Goal: Task Accomplishment & Management: Complete application form

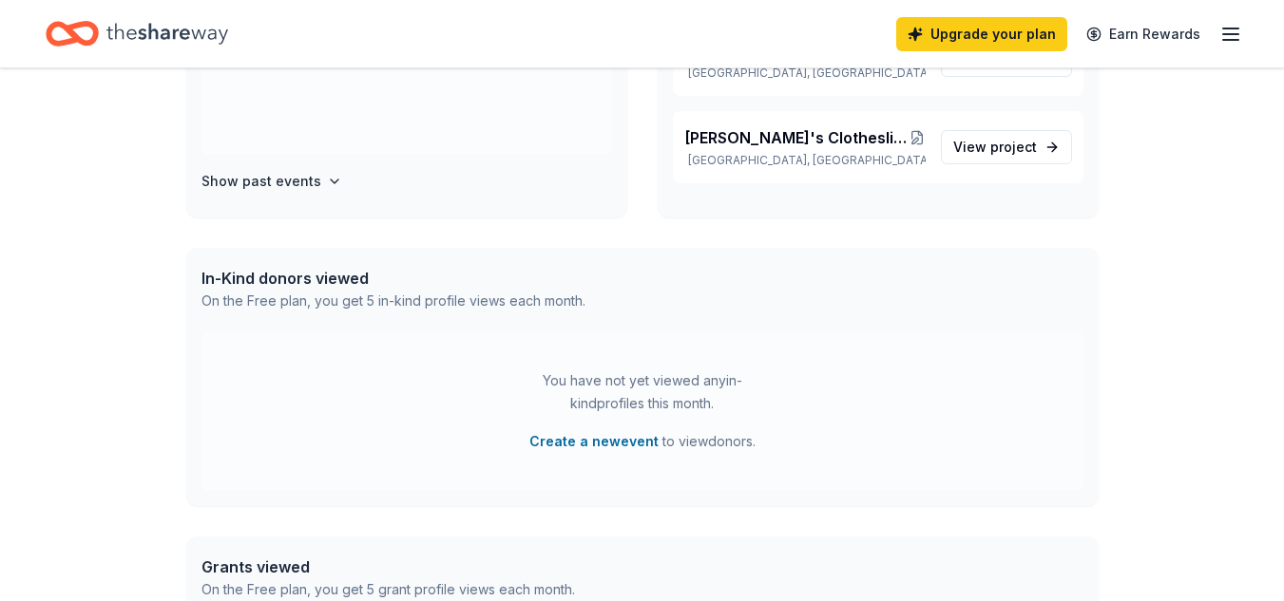
scroll to position [380, 0]
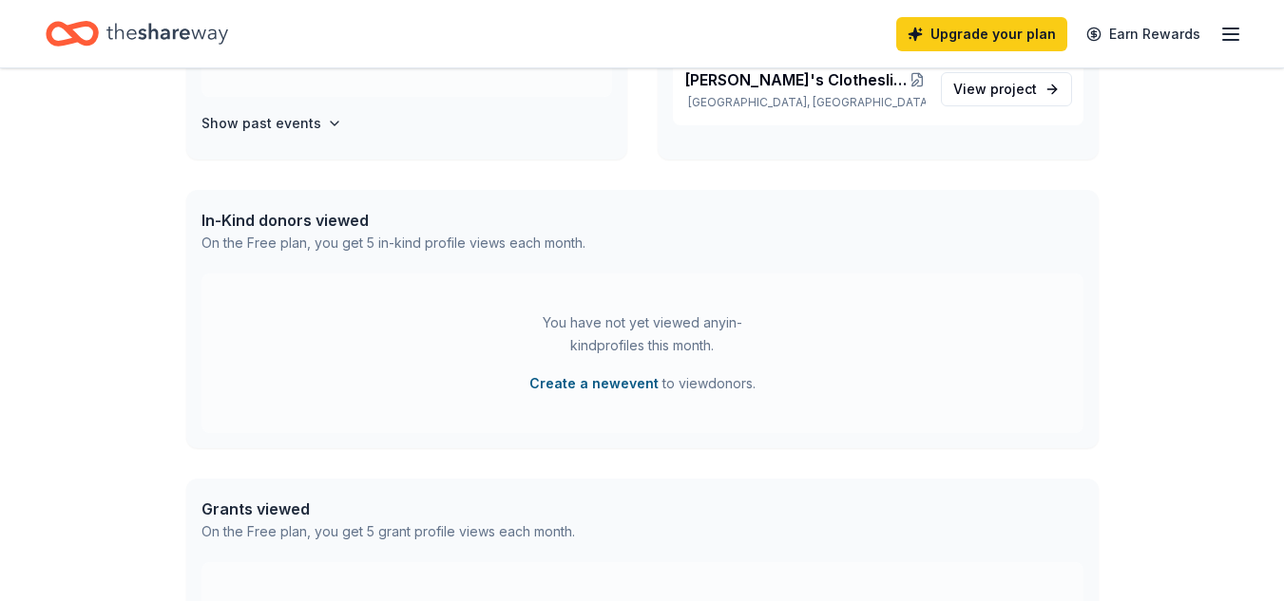
click at [638, 379] on button "Create a new event" at bounding box center [593, 383] width 129 height 23
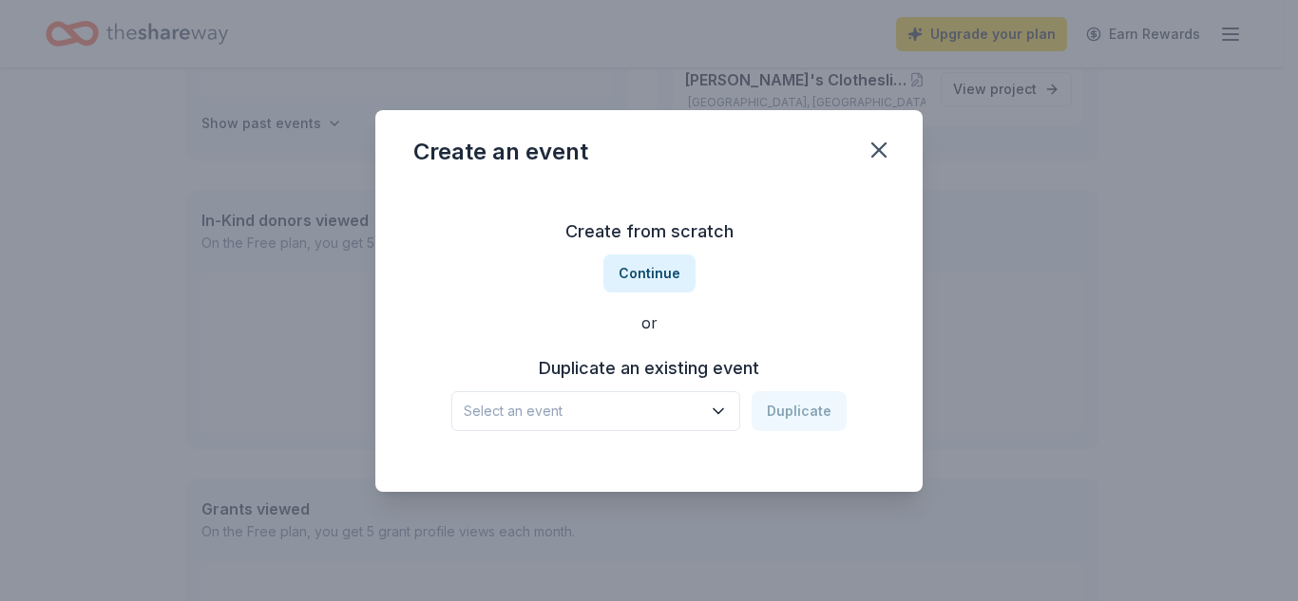
click at [725, 404] on icon "button" at bounding box center [718, 411] width 19 height 19
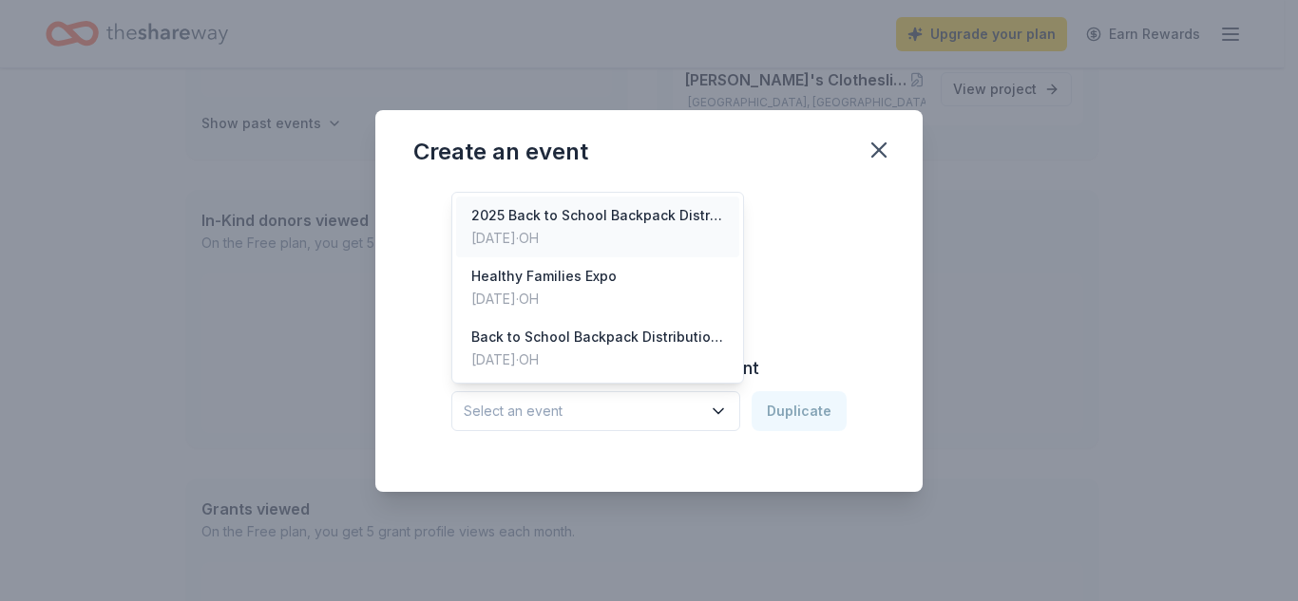
click at [633, 212] on div "2025 Back to School Backpack Distribution ([PERSON_NAME][GEOGRAPHIC_DATA])" at bounding box center [597, 215] width 253 height 23
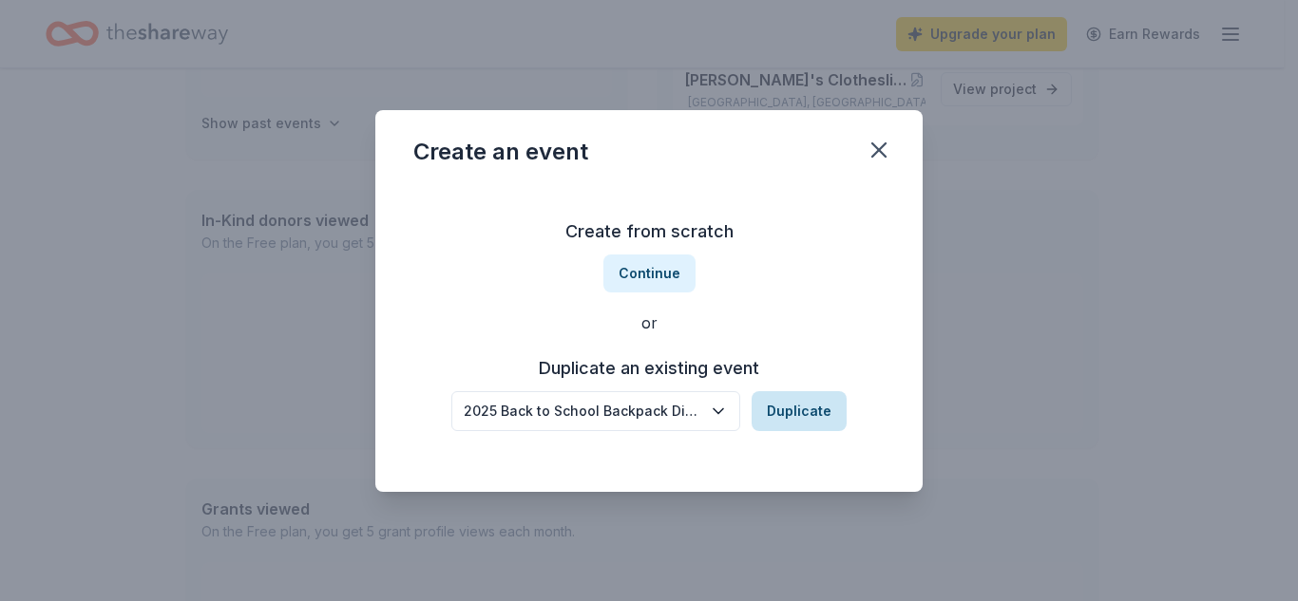
click at [810, 410] on button "Duplicate" at bounding box center [799, 411] width 95 height 40
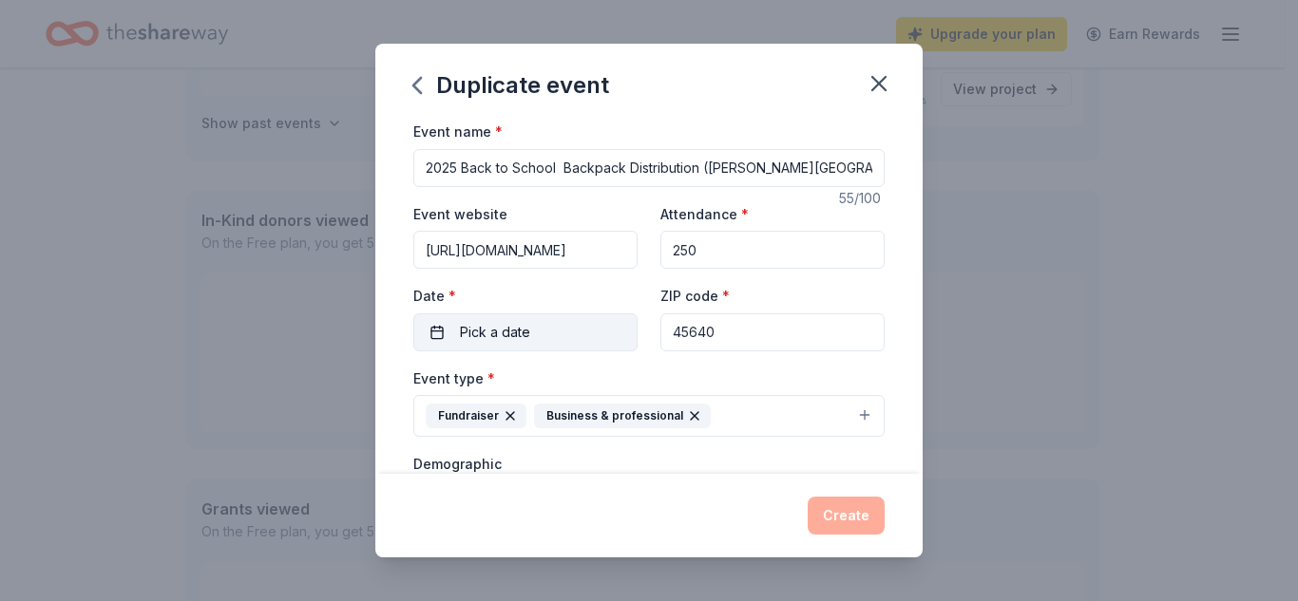
click at [479, 331] on span "Pick a date" at bounding box center [495, 332] width 70 height 23
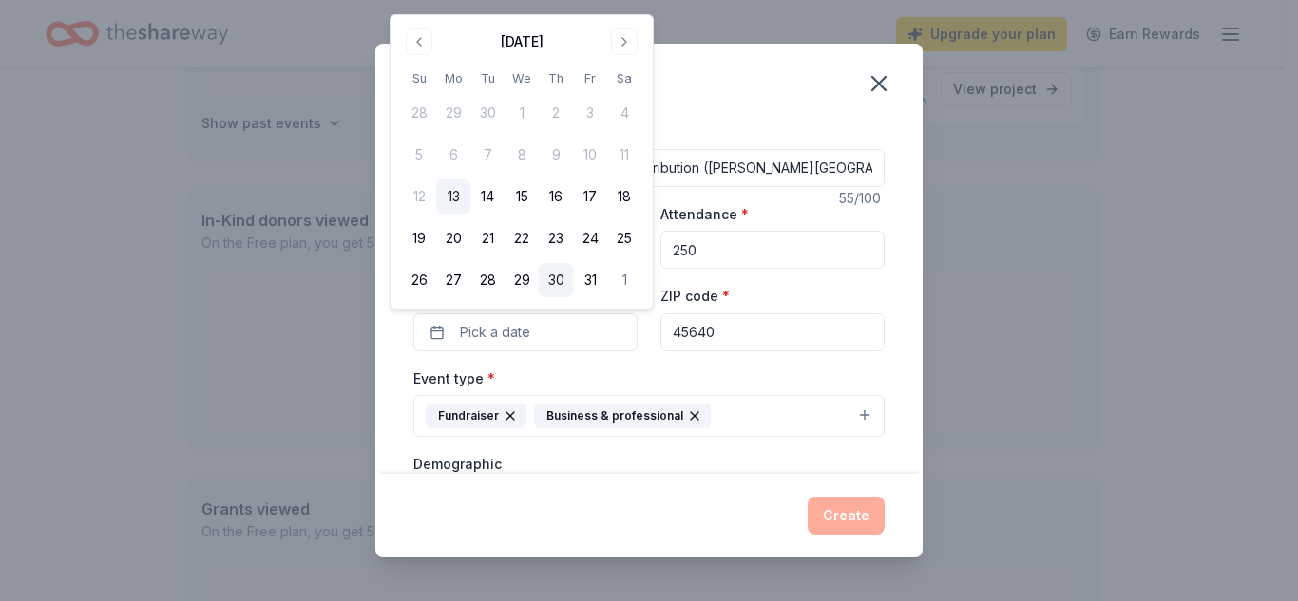
click at [557, 277] on button "30" at bounding box center [556, 280] width 34 height 34
click at [749, 334] on input "45640" at bounding box center [772, 333] width 224 height 38
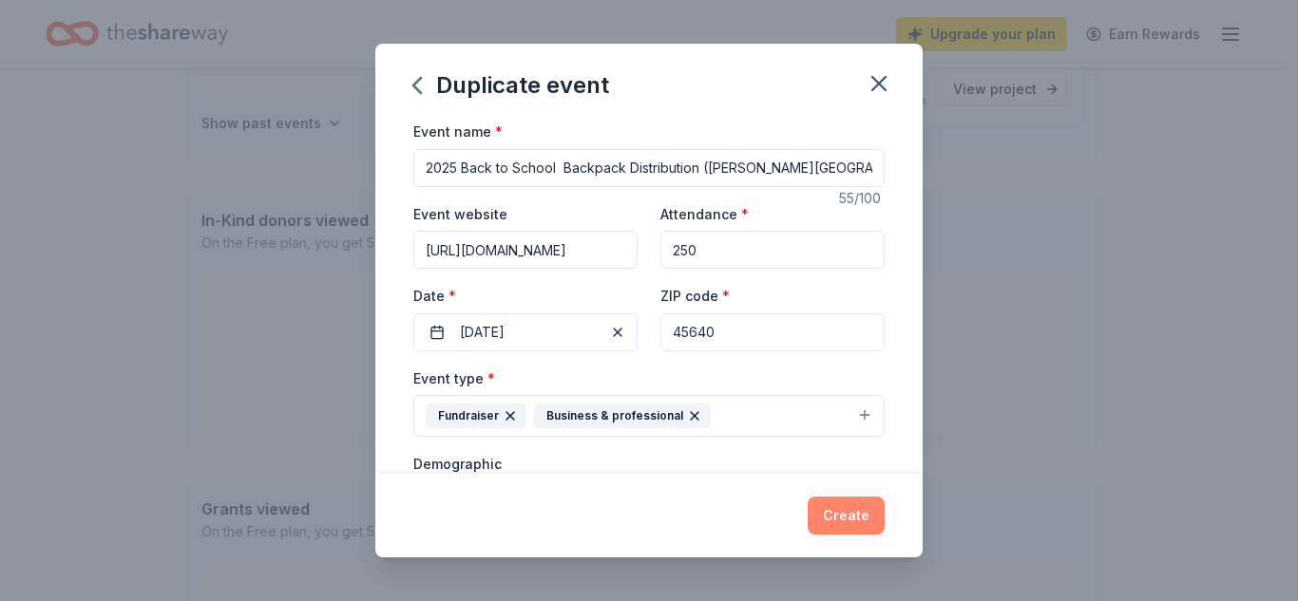
click at [865, 511] on button "Create" at bounding box center [846, 516] width 77 height 38
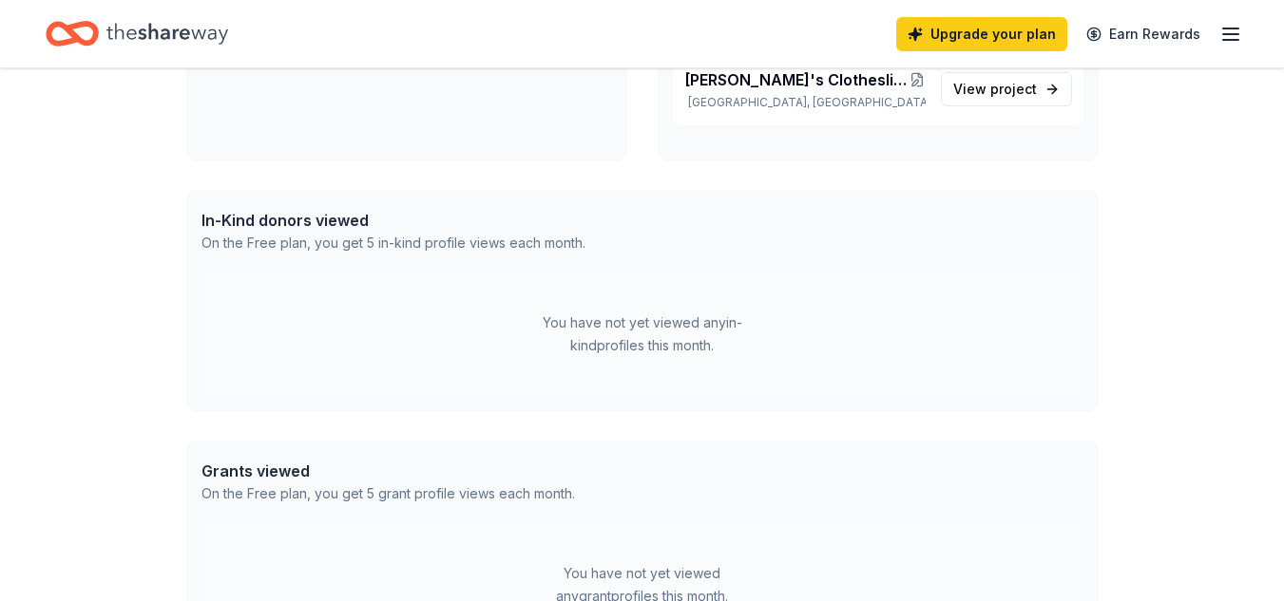
scroll to position [234, 0]
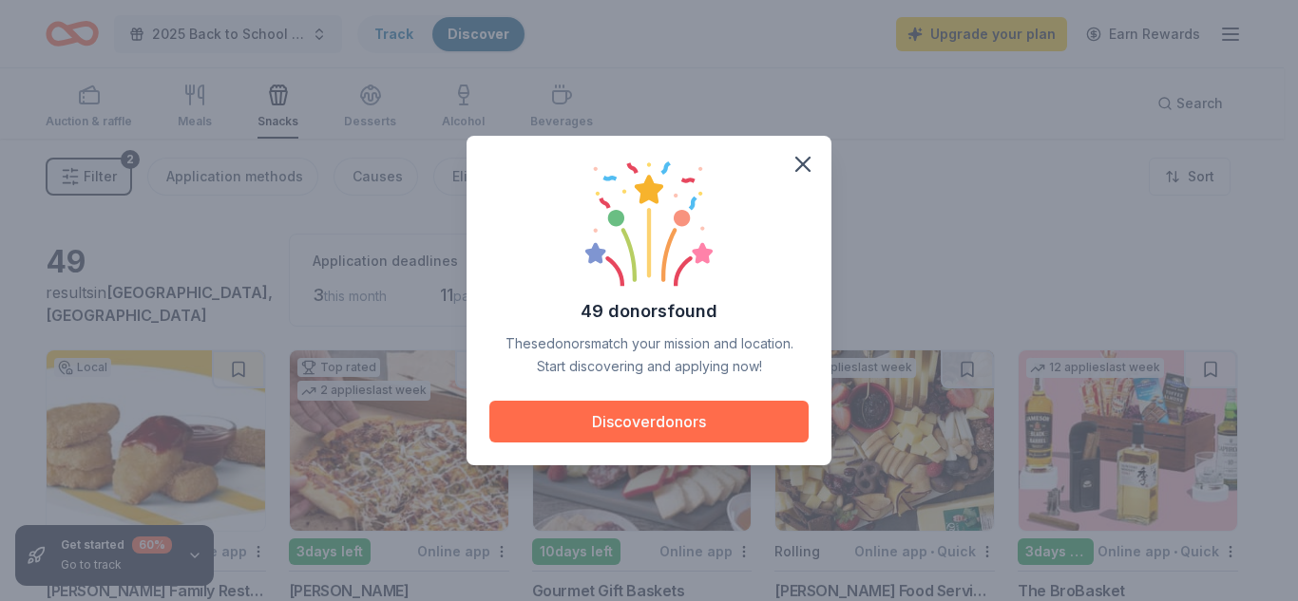
click at [700, 423] on button "Discover donors" at bounding box center [648, 422] width 319 height 42
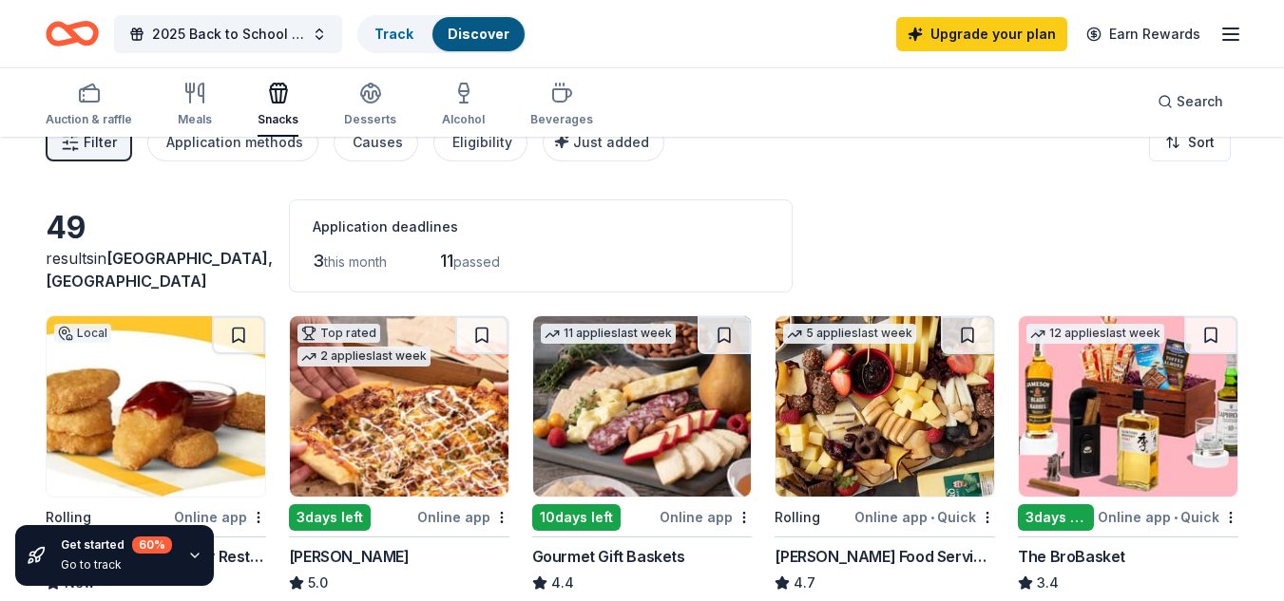
scroll to position [22, 0]
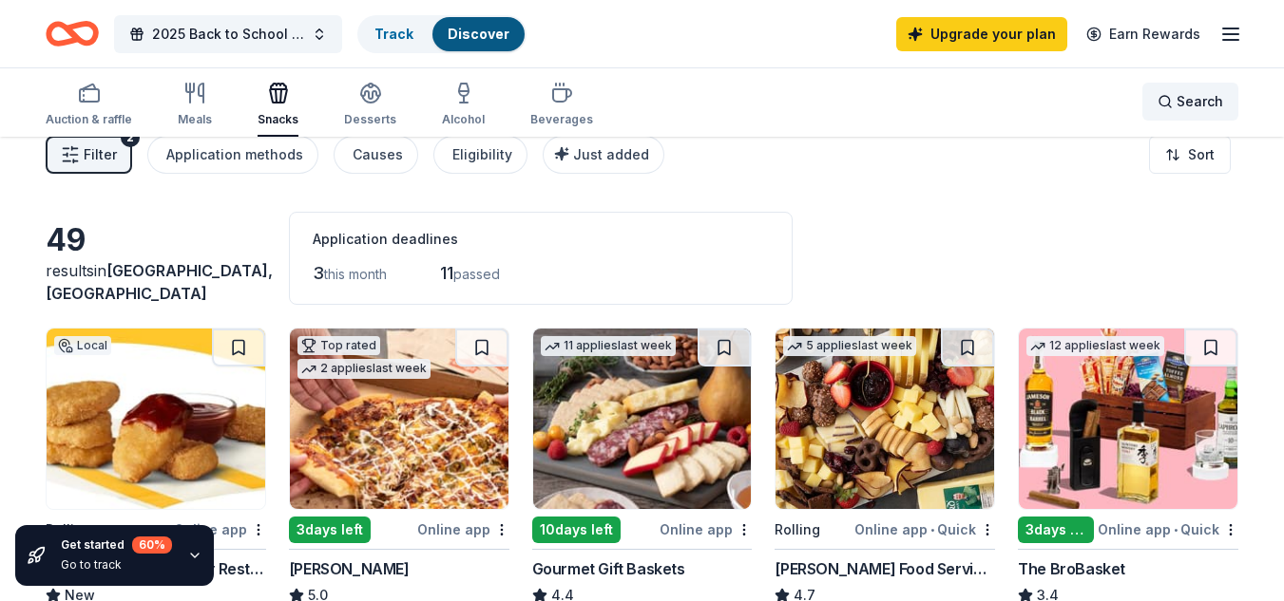
click at [1172, 95] on div "Search" at bounding box center [1190, 101] width 66 height 23
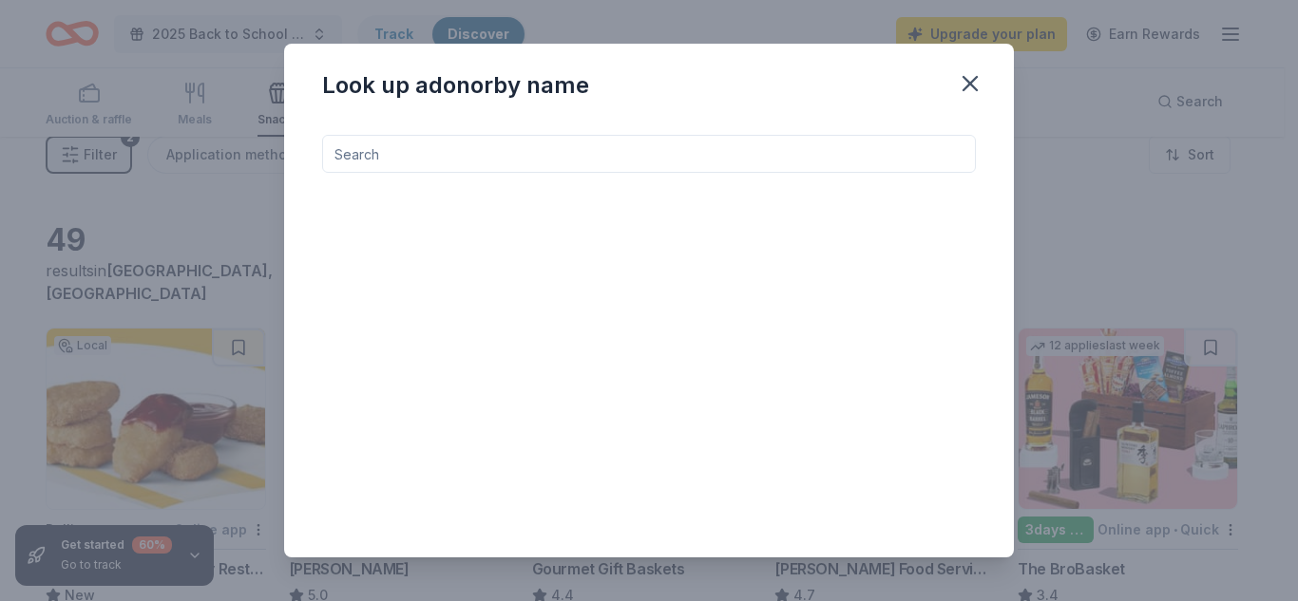
click at [772, 153] on input at bounding box center [649, 154] width 654 height 38
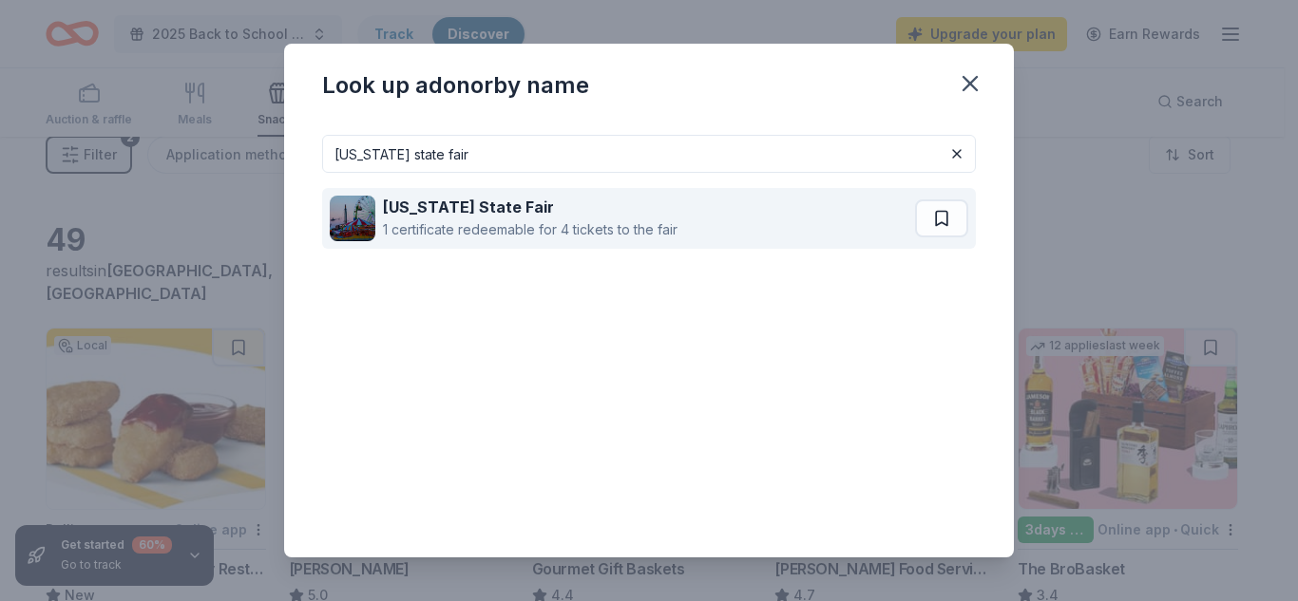
type input "[US_STATE] state fair"
click at [464, 200] on strong "[US_STATE] State Fair" at bounding box center [468, 207] width 171 height 19
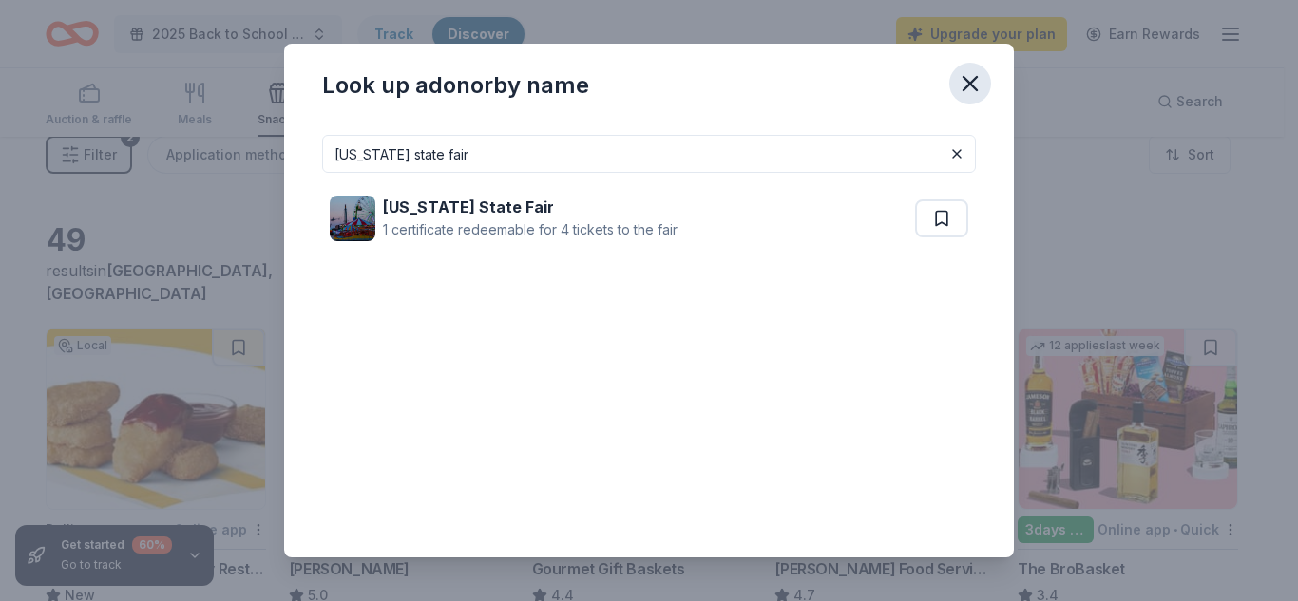
click at [969, 89] on icon "button" at bounding box center [970, 83] width 27 height 27
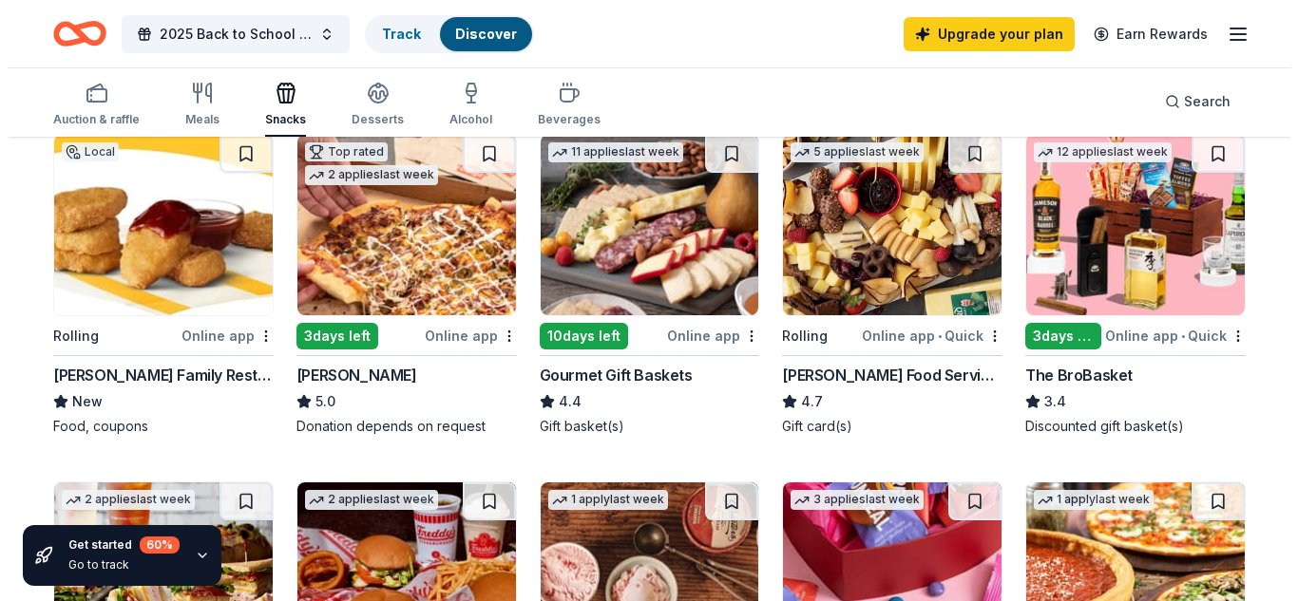
scroll to position [207, 0]
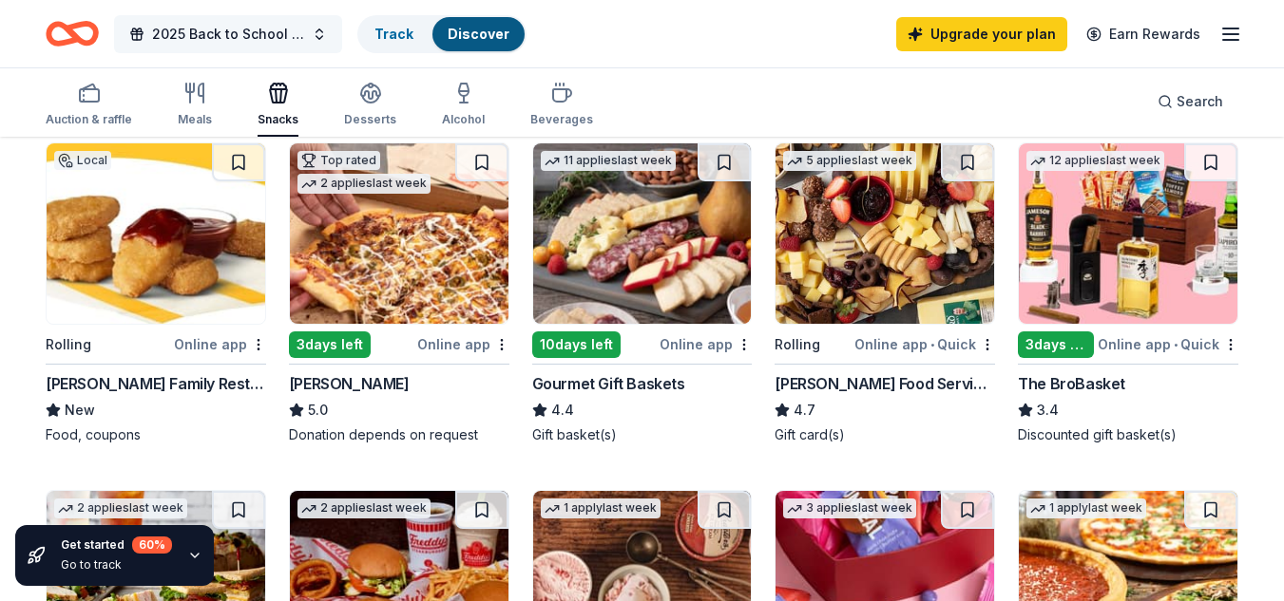
click at [176, 26] on span "2025 Back to School Backpack Distribution ([PERSON_NAME][GEOGRAPHIC_DATA])" at bounding box center [228, 34] width 152 height 23
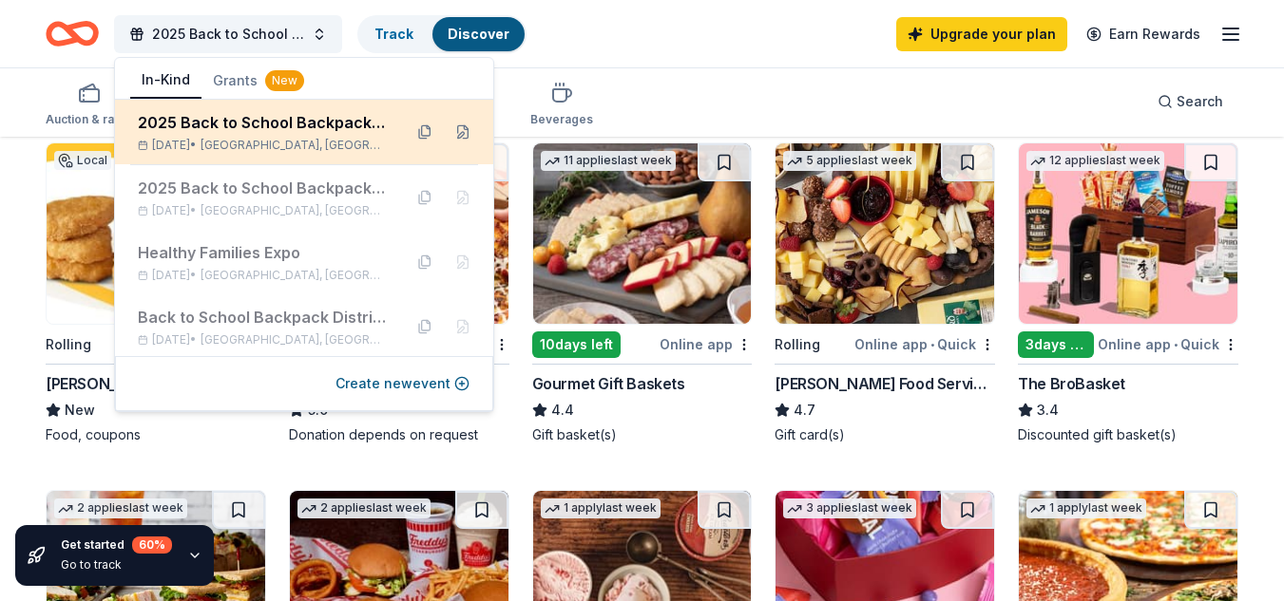
click at [246, 125] on div "2025 Back to School Backpack Distribution ([PERSON_NAME][GEOGRAPHIC_DATA])" at bounding box center [262, 122] width 249 height 23
click at [451, 128] on button at bounding box center [463, 132] width 30 height 30
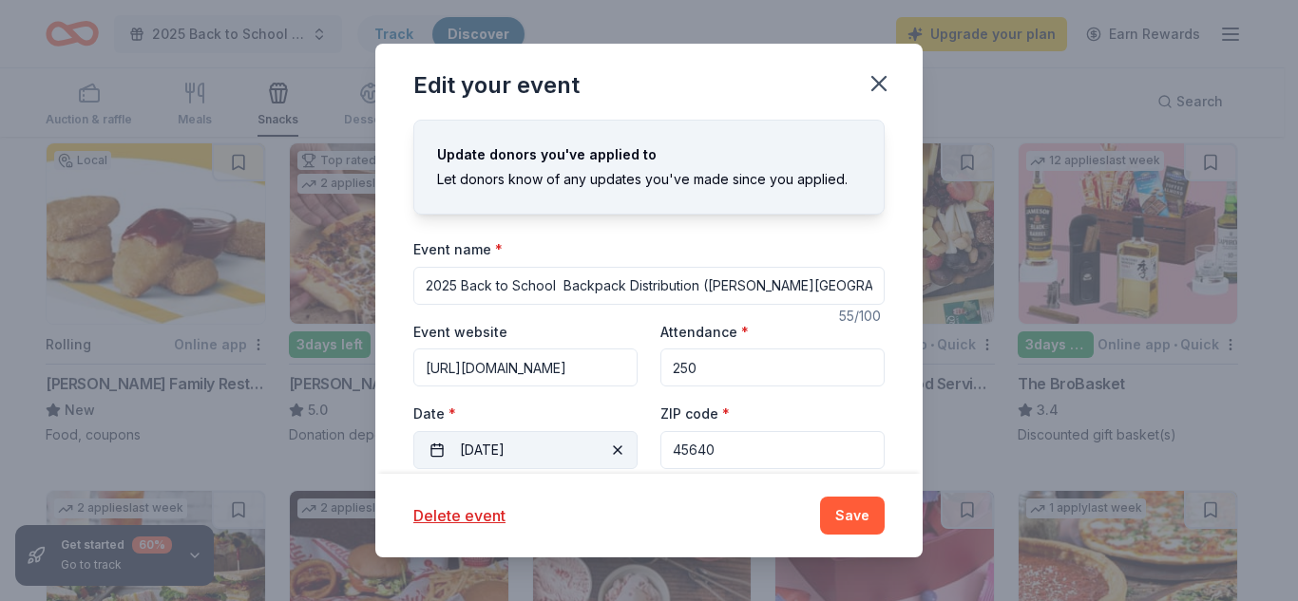
drag, startPoint x: 732, startPoint y: 450, endPoint x: 505, endPoint y: 443, distance: 226.3
click at [505, 443] on div "Event website [URL][DOMAIN_NAME] Attendance * 250 Date * [DATE] ZIP code * 45640" at bounding box center [648, 394] width 471 height 149
type input "45694"
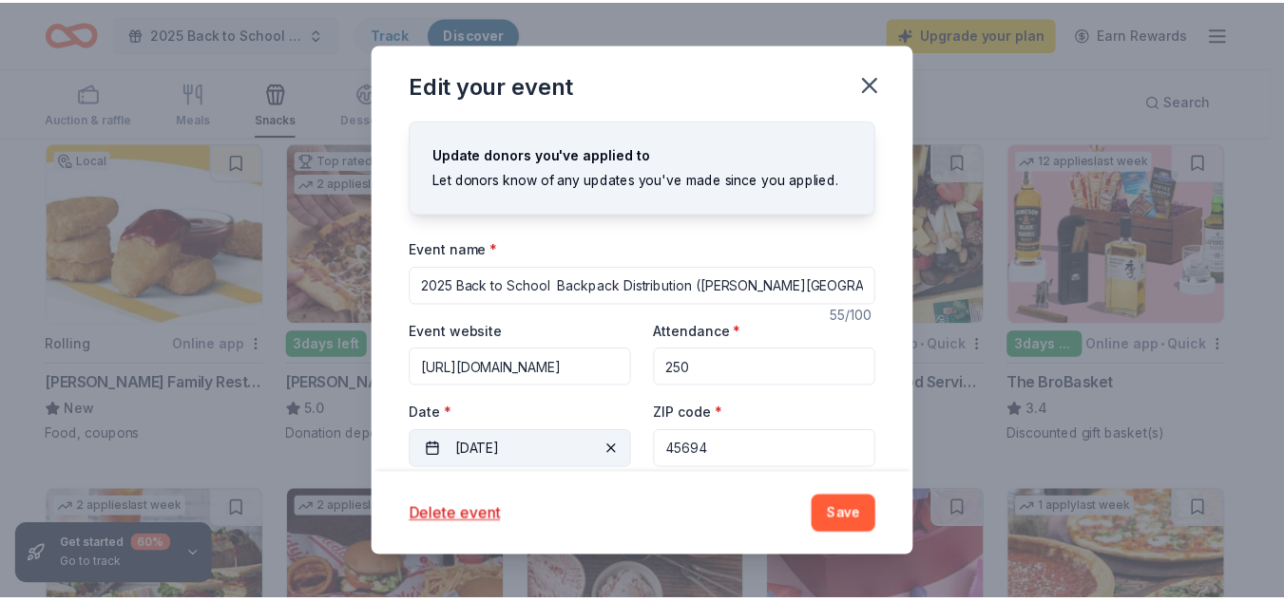
scroll to position [238, 0]
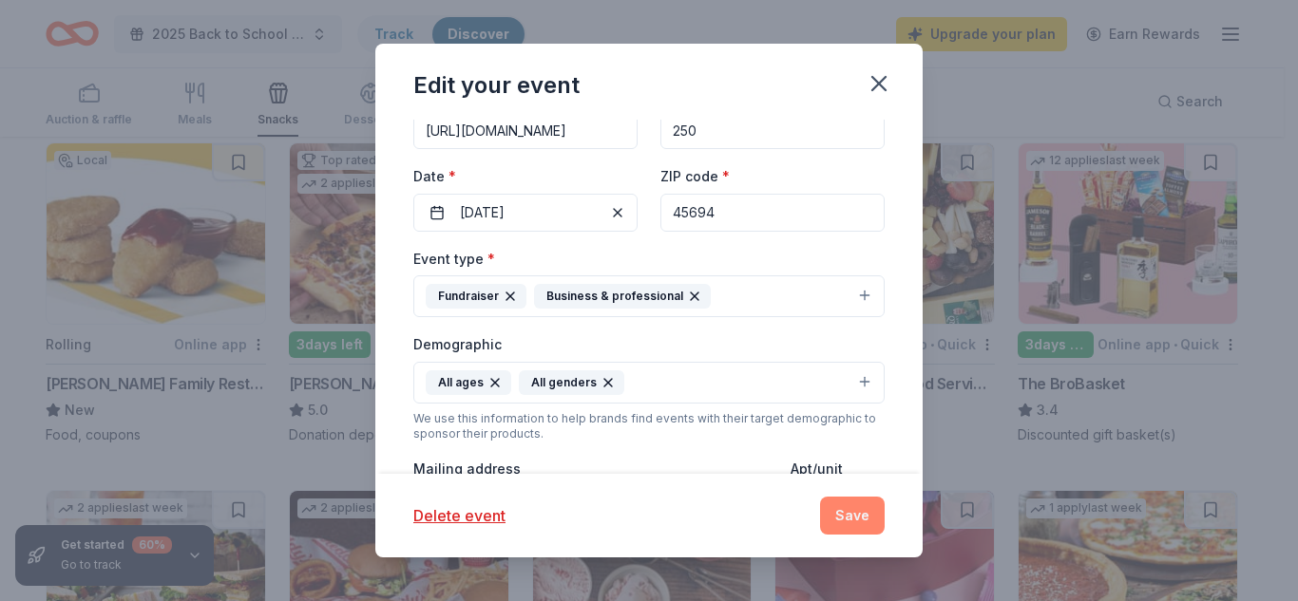
click at [848, 501] on button "Save" at bounding box center [852, 516] width 65 height 38
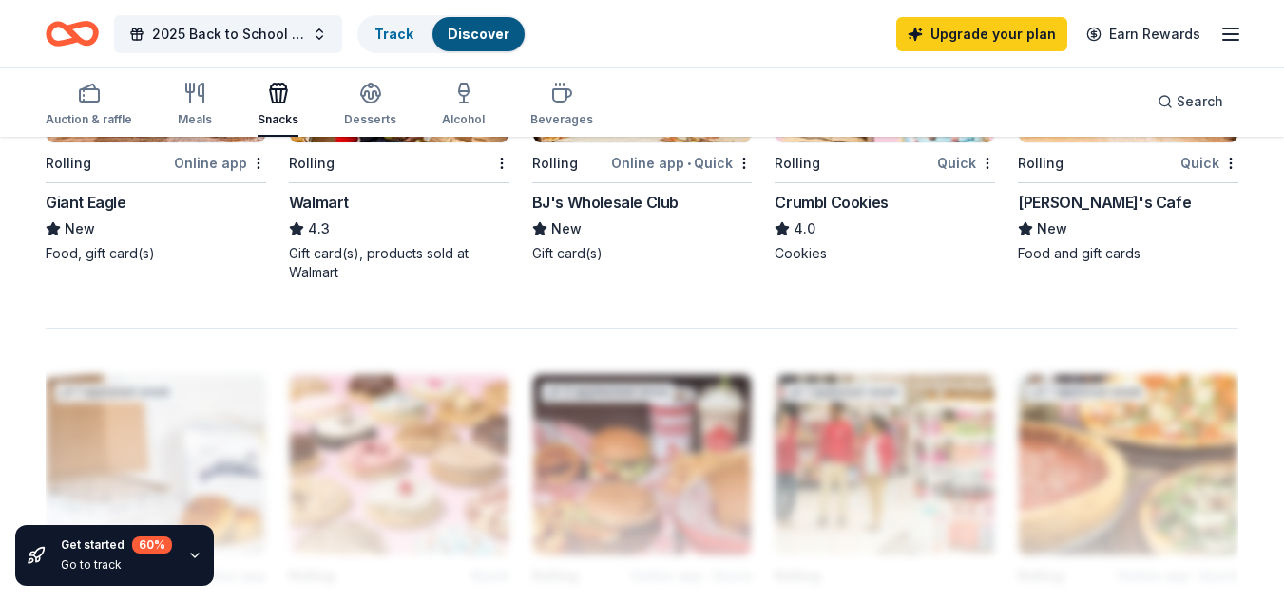
scroll to position [1478, 0]
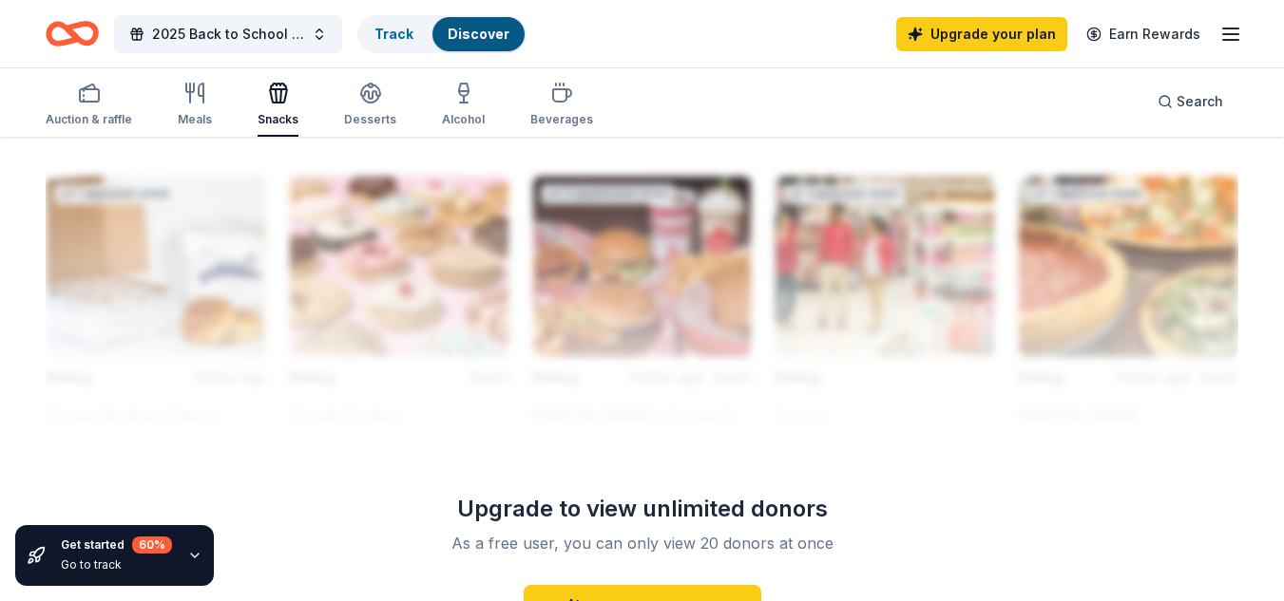
scroll to position [1953, 0]
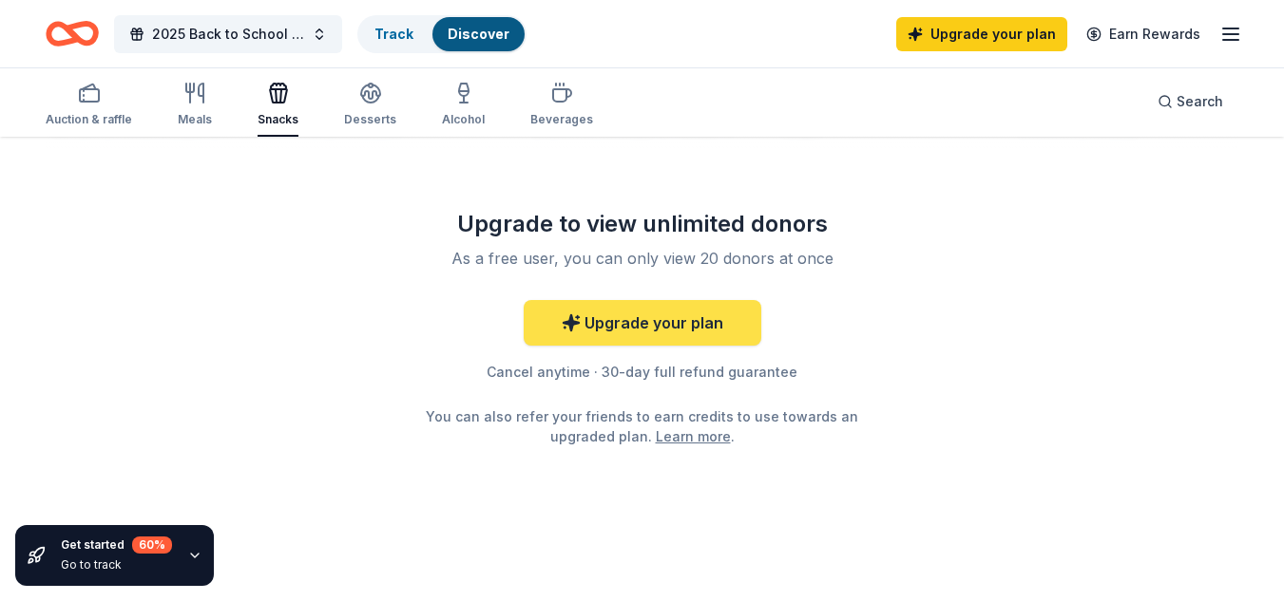
click at [602, 319] on link "Upgrade your plan" at bounding box center [643, 323] width 238 height 46
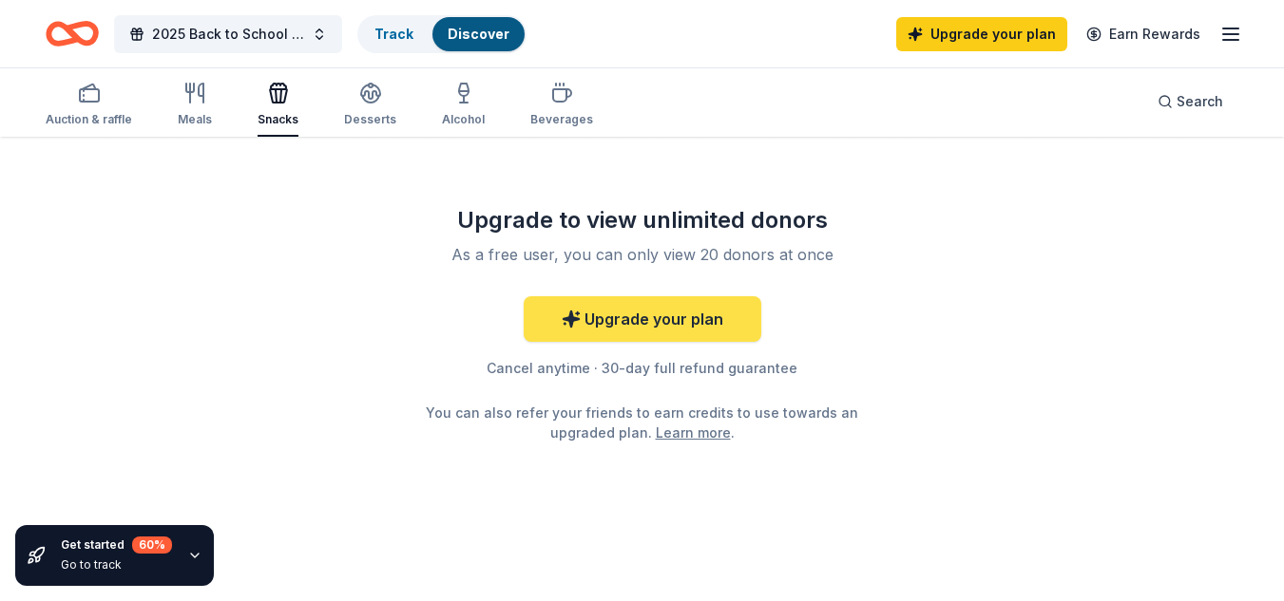
scroll to position [1958, 0]
click at [651, 319] on link "Upgrade your plan" at bounding box center [643, 318] width 238 height 46
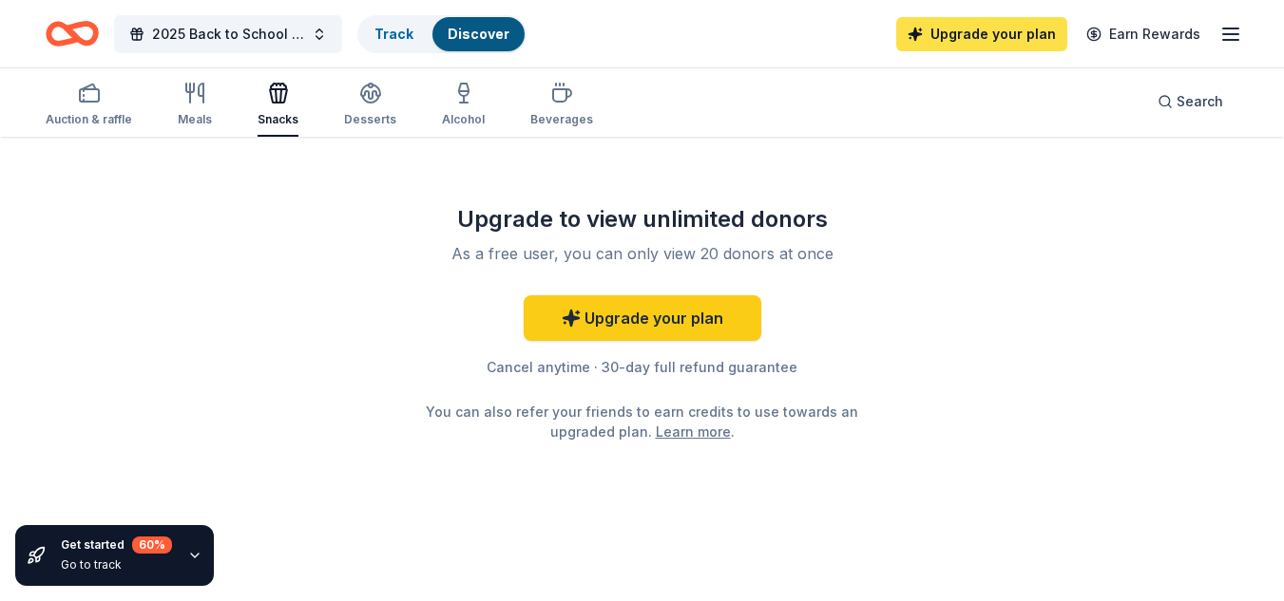
click at [1021, 26] on link "Upgrade your plan" at bounding box center [981, 34] width 171 height 34
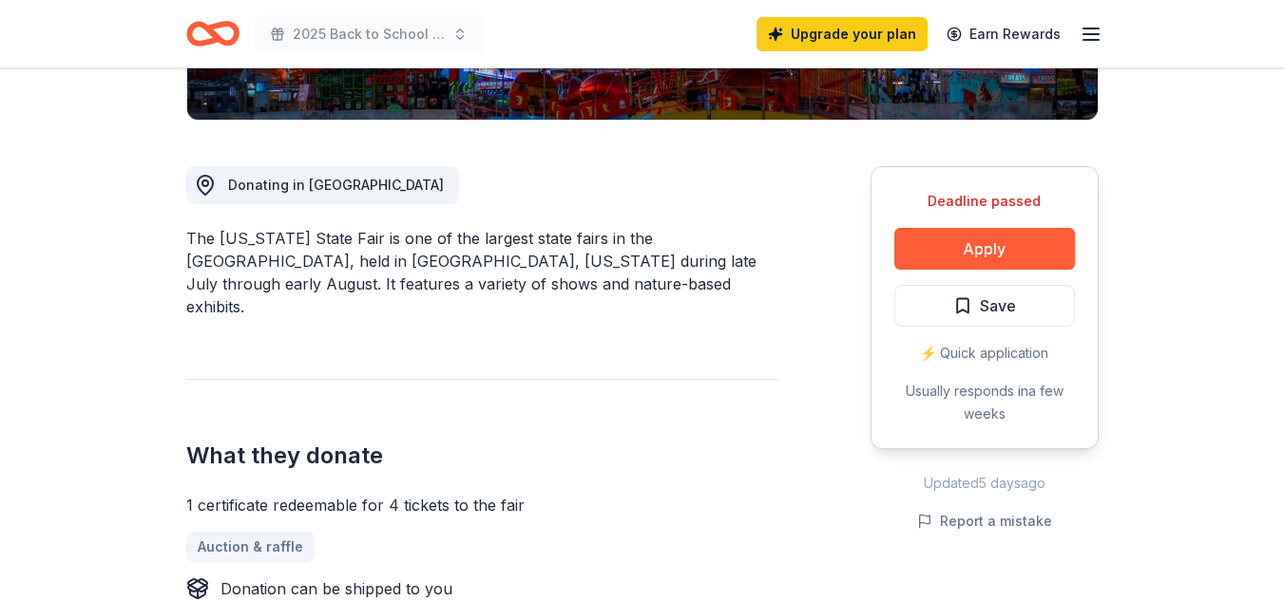
scroll to position [168, 0]
